Goal: Task Accomplishment & Management: Manage account settings

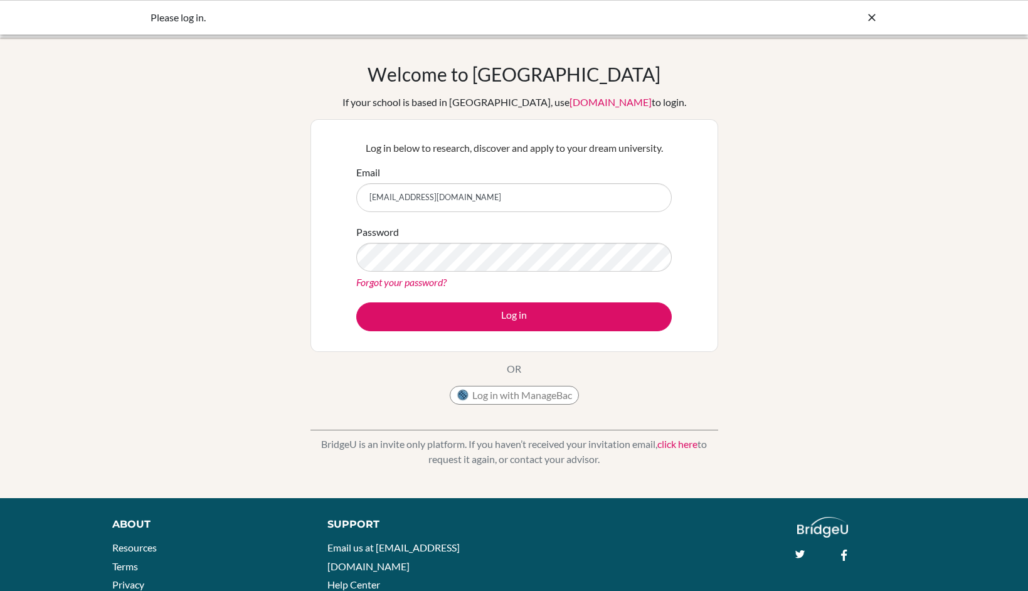
type input "[EMAIL_ADDRESS][DOMAIN_NAME]"
click at [356, 302] on button "Log in" at bounding box center [513, 316] width 315 height 29
type input "[EMAIL_ADDRESS][DOMAIN_NAME]"
click at [356, 302] on button "Log in" at bounding box center [513, 316] width 315 height 29
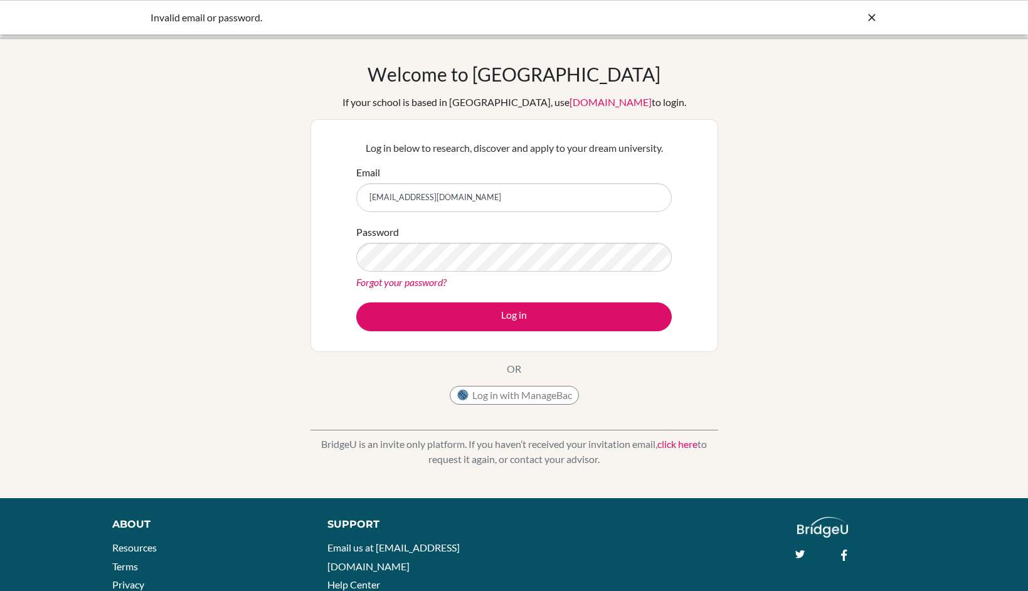
click at [416, 203] on input "Ysabelle2009caitlinysabelle6378@pristineschool.com" at bounding box center [513, 197] width 315 height 29
click at [416, 199] on input "Ysabelle2009caitlinysabelle6378@pristineschool.com" at bounding box center [513, 197] width 315 height 29
type input "[EMAIL_ADDRESS][DOMAIN_NAME]"
click at [356, 302] on button "Log in" at bounding box center [513, 316] width 315 height 29
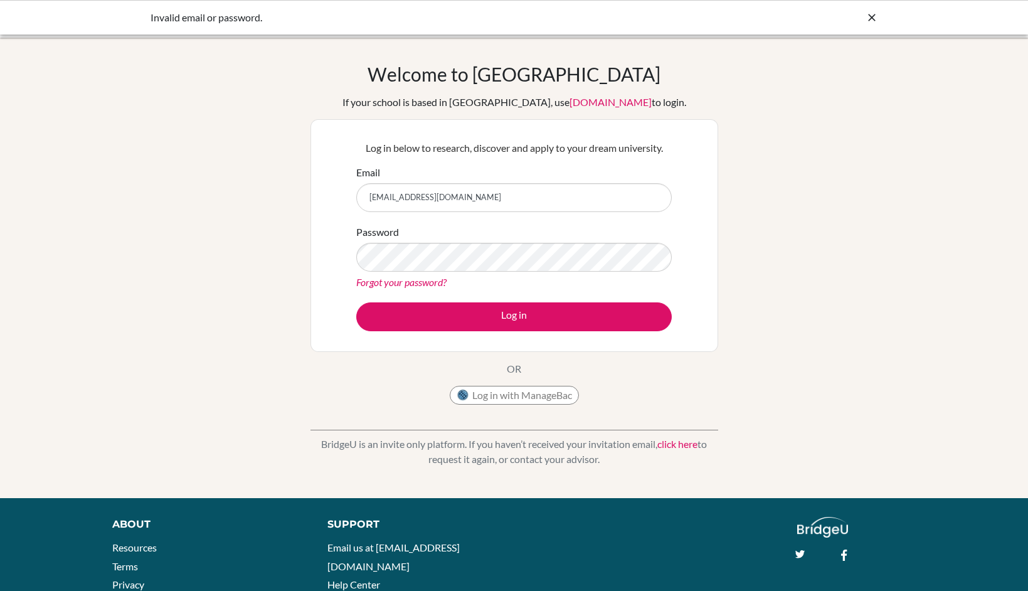
click at [391, 284] on link "Forgot your password?" at bounding box center [401, 282] width 90 height 12
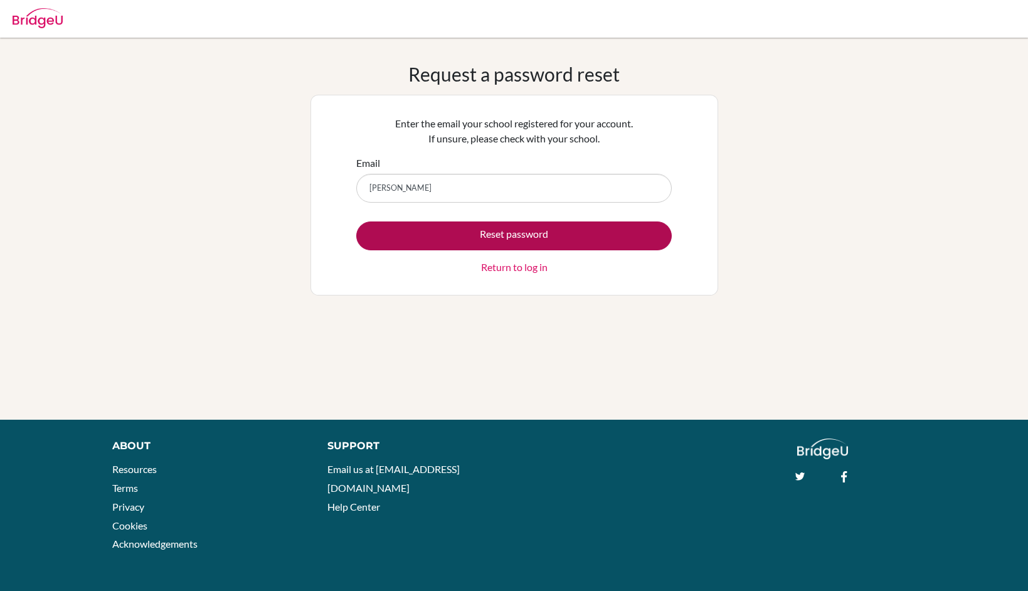
type input "[EMAIL_ADDRESS][DOMAIN_NAME]"
click at [452, 230] on button "Reset password" at bounding box center [513, 235] width 315 height 29
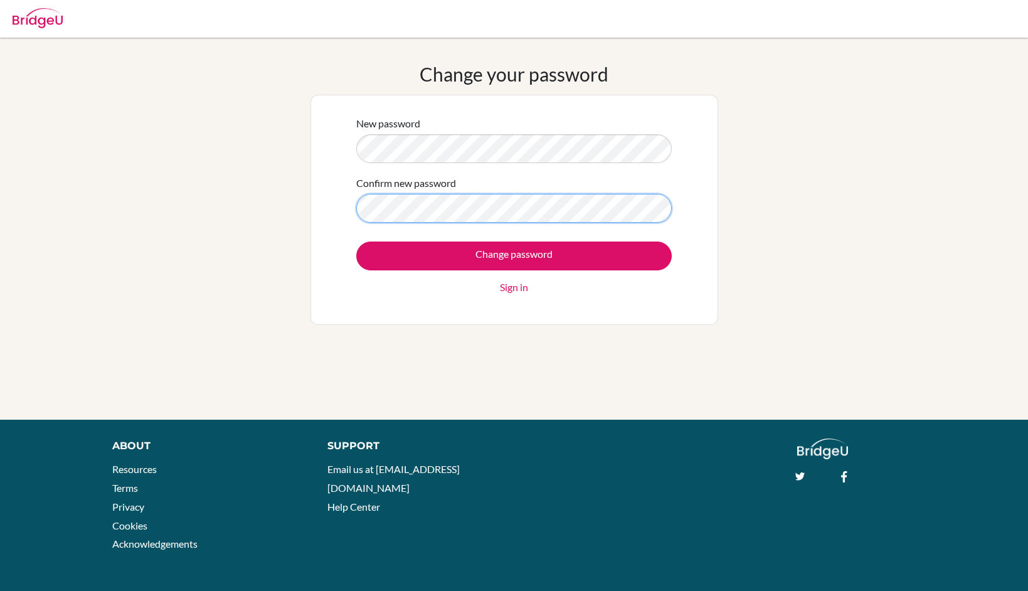
click at [356, 241] on input "Change password" at bounding box center [513, 255] width 315 height 29
